Goal: Information Seeking & Learning: Learn about a topic

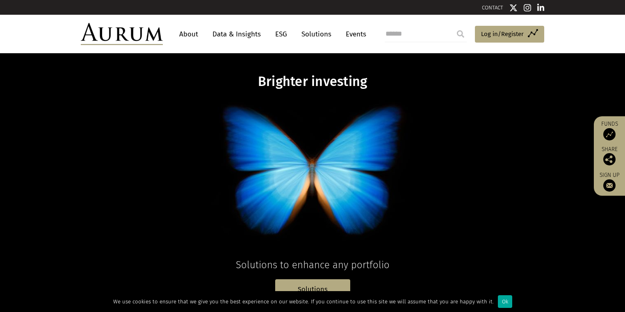
click at [512, 297] on div "Ok" at bounding box center [505, 301] width 14 height 13
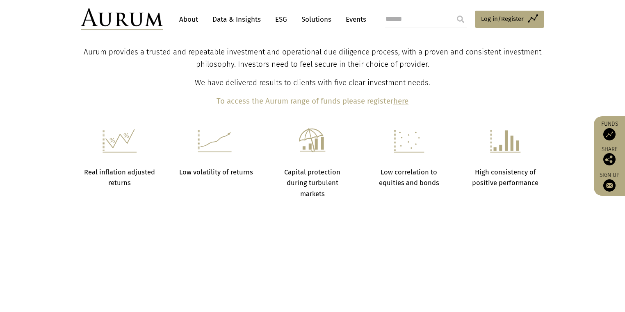
scroll to position [295, 0]
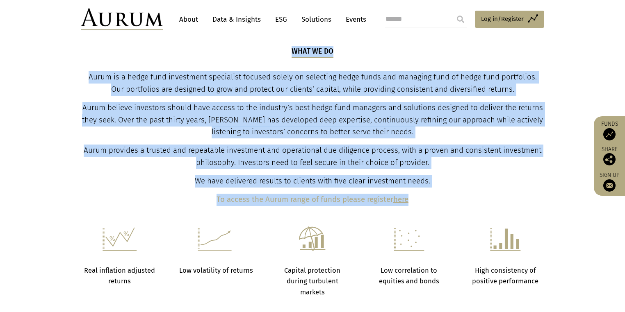
drag, startPoint x: 234, startPoint y: 112, endPoint x: 437, endPoint y: 262, distance: 252.0
click at [437, 206] on div "What we do Aurum is a hedge fund investment specialist focused solely on select…" at bounding box center [312, 126] width 461 height 160
copy div "What we do Aurum is a hedge fund investment specialist focused solely on select…"
click at [450, 101] on div "What we do Aurum is a hedge fund investment specialist focused solely on select…" at bounding box center [312, 126] width 461 height 160
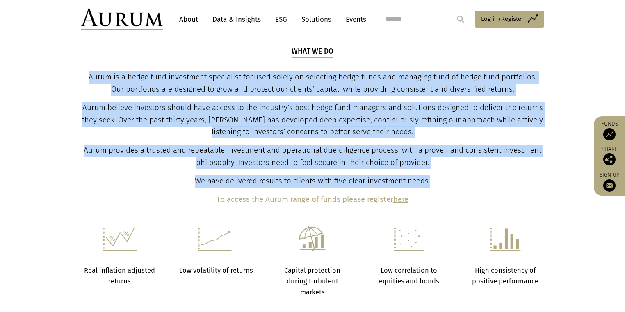
drag, startPoint x: 346, startPoint y: 121, endPoint x: 433, endPoint y: 247, distance: 152.6
click at [433, 206] on div "What we do Aurum is a hedge fund investment specialist focused solely on select…" at bounding box center [312, 126] width 461 height 160
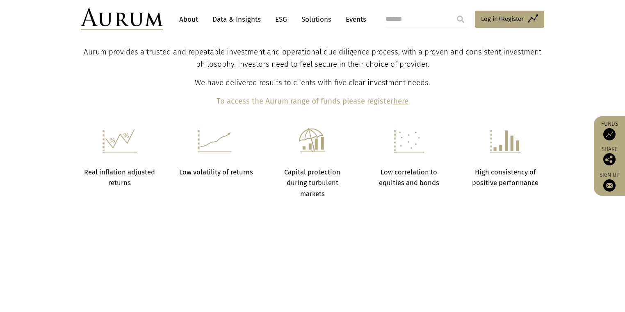
scroll to position [492, 0]
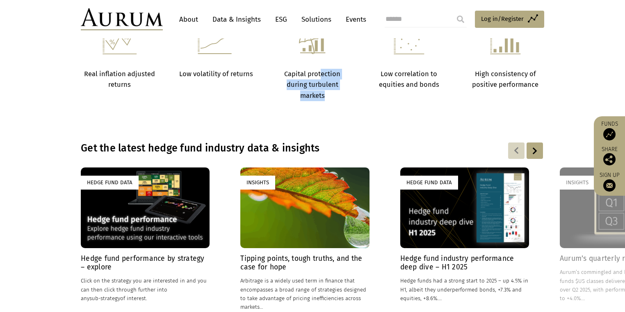
drag, startPoint x: 324, startPoint y: 162, endPoint x: 344, endPoint y: 190, distance: 33.8
click at [344, 101] on p "Capital protection during turbulent markets" at bounding box center [313, 85] width 76 height 32
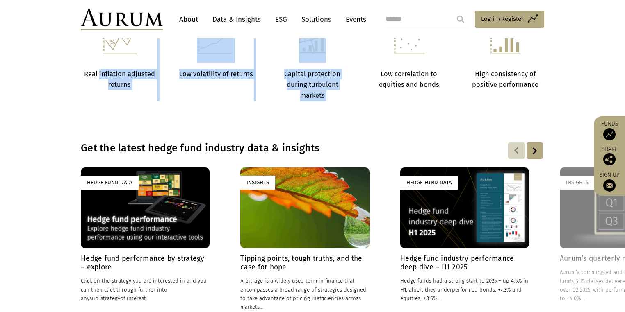
drag, startPoint x: 344, startPoint y: 190, endPoint x: 110, endPoint y: 157, distance: 235.9
click at [111, 101] on div "Real inflation adjusted returns Low volatility of returns Capital protection du…" at bounding box center [312, 65] width 479 height 71
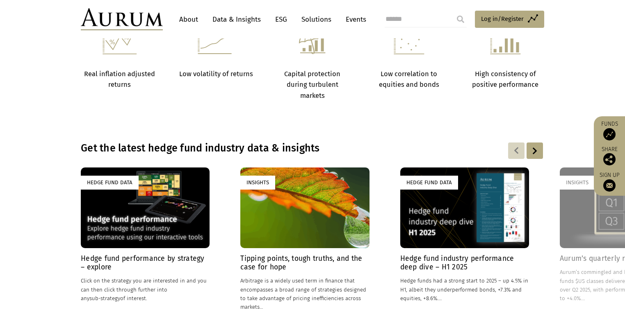
click at [110, 89] on strong "Real inflation adjusted returns" at bounding box center [119, 79] width 71 height 18
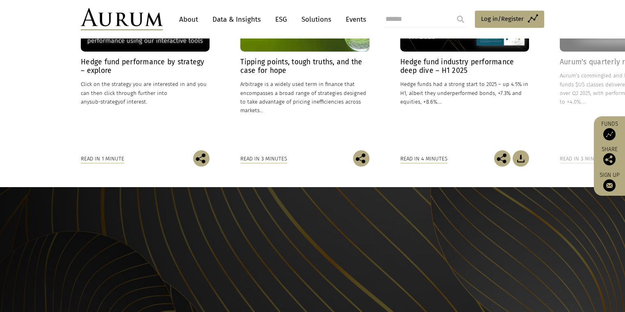
scroll to position [590, 0]
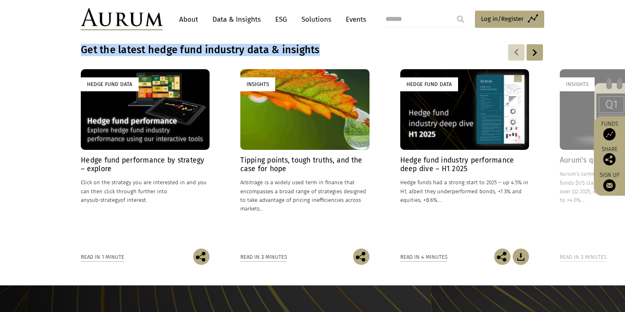
drag, startPoint x: 189, startPoint y: 149, endPoint x: 395, endPoint y: 151, distance: 206.2
click at [385, 150] on section "Get the latest hedge fund industry data & insights Hedge Fund Data Hedge fund p…" at bounding box center [312, 154] width 625 height 262
click at [395, 56] on h3 "Get the latest hedge fund industry data & insights" at bounding box center [259, 50] width 357 height 12
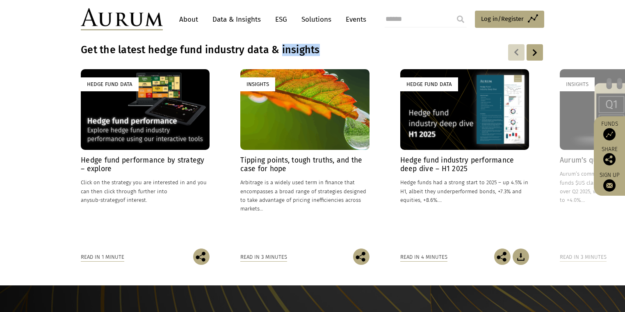
click at [395, 56] on h3 "Get the latest hedge fund industry data & insights" at bounding box center [259, 50] width 357 height 12
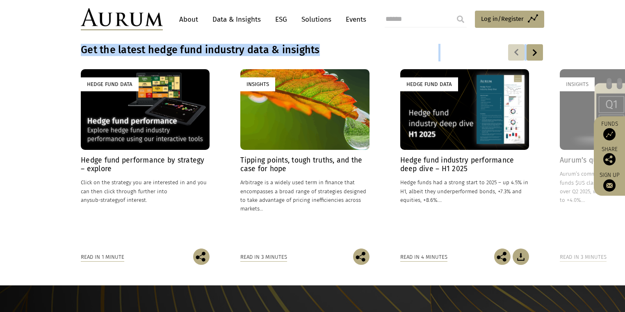
click at [395, 56] on h3 "Get the latest hedge fund industry data & insights" at bounding box center [259, 50] width 357 height 12
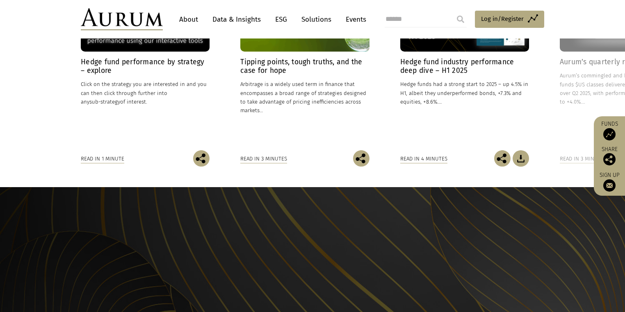
click at [109, 164] on div "Read in 1 minute" at bounding box center [102, 159] width 43 height 9
click at [194, 167] on img at bounding box center [201, 158] width 16 height 16
click at [486, 75] on h4 "Hedge fund industry performance deep dive – H1 2025" at bounding box center [464, 66] width 129 height 17
click at [529, 167] on img at bounding box center [520, 158] width 16 height 16
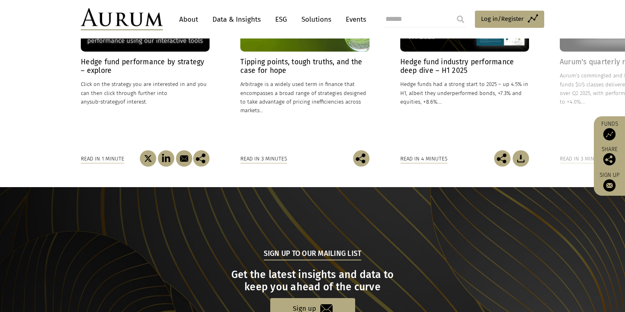
click at [565, 63] on section "Get the latest hedge fund industry data & insights Hedge Fund Data Hedge fund p…" at bounding box center [312, 56] width 625 height 262
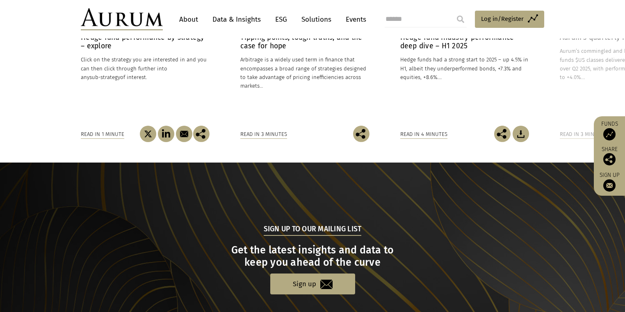
scroll to position [691, 0]
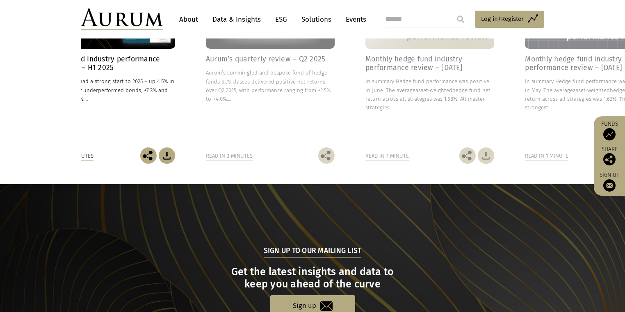
drag, startPoint x: 560, startPoint y: 144, endPoint x: 199, endPoint y: 171, distance: 361.7
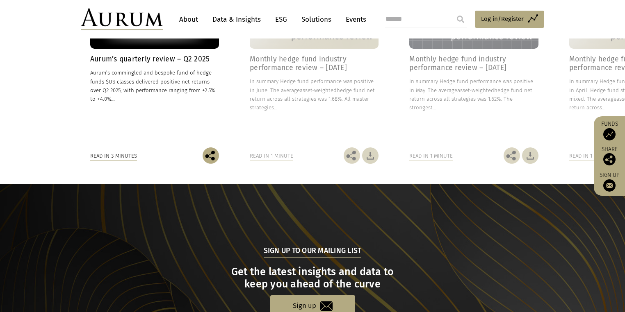
drag, startPoint x: 394, startPoint y: 203, endPoint x: 92, endPoint y: 222, distance: 302.6
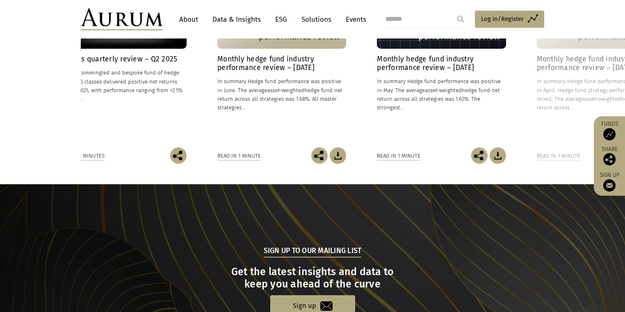
drag, startPoint x: 393, startPoint y: 211, endPoint x: 227, endPoint y: 217, distance: 165.3
click at [258, 19] on link "Data & Insights" at bounding box center [236, 19] width 57 height 15
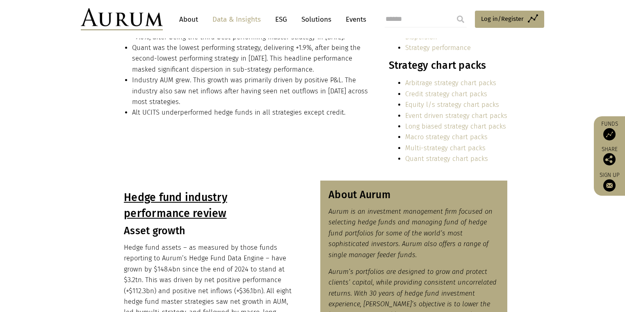
scroll to position [393, 0]
